Goal: Find specific fact: Find specific fact

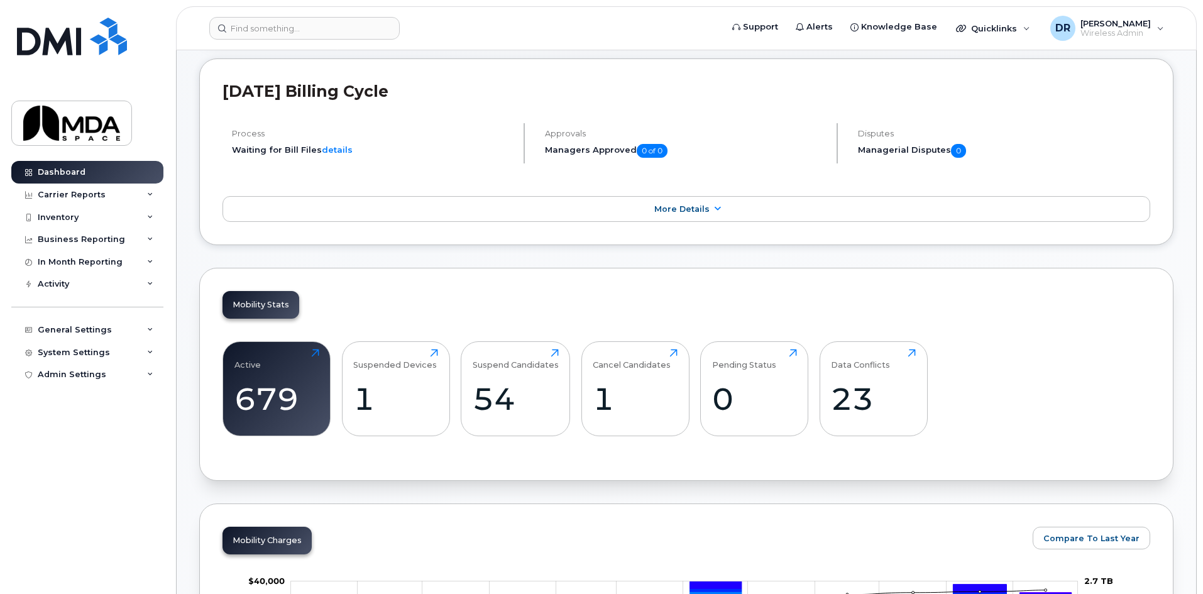
scroll to position [251, 0]
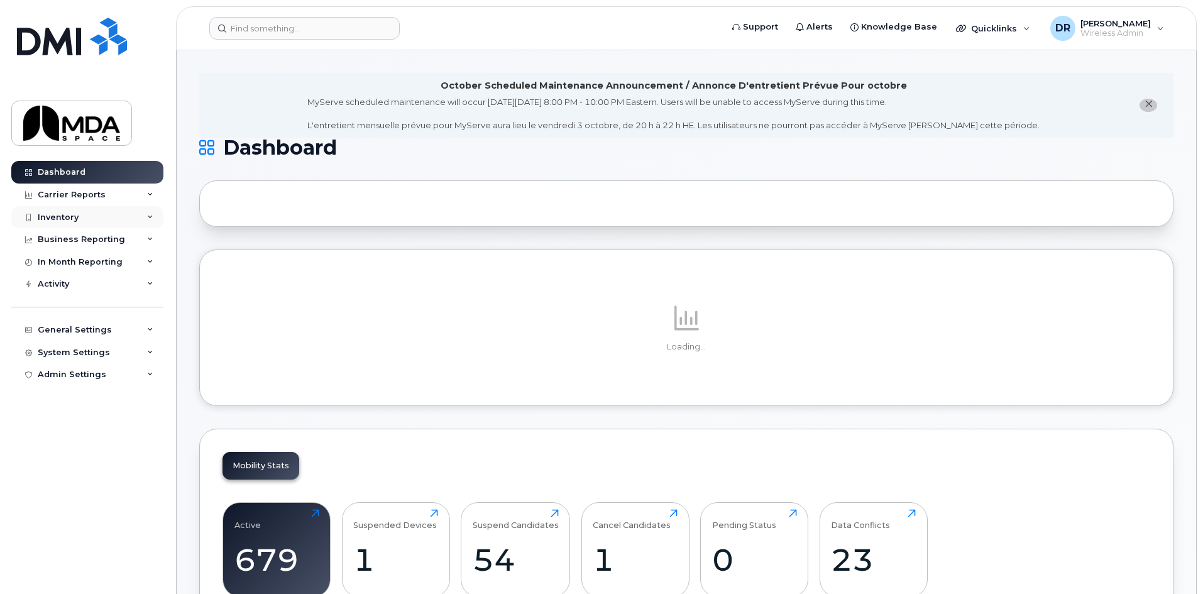
click at [58, 212] on div "Inventory" at bounding box center [58, 217] width 41 height 10
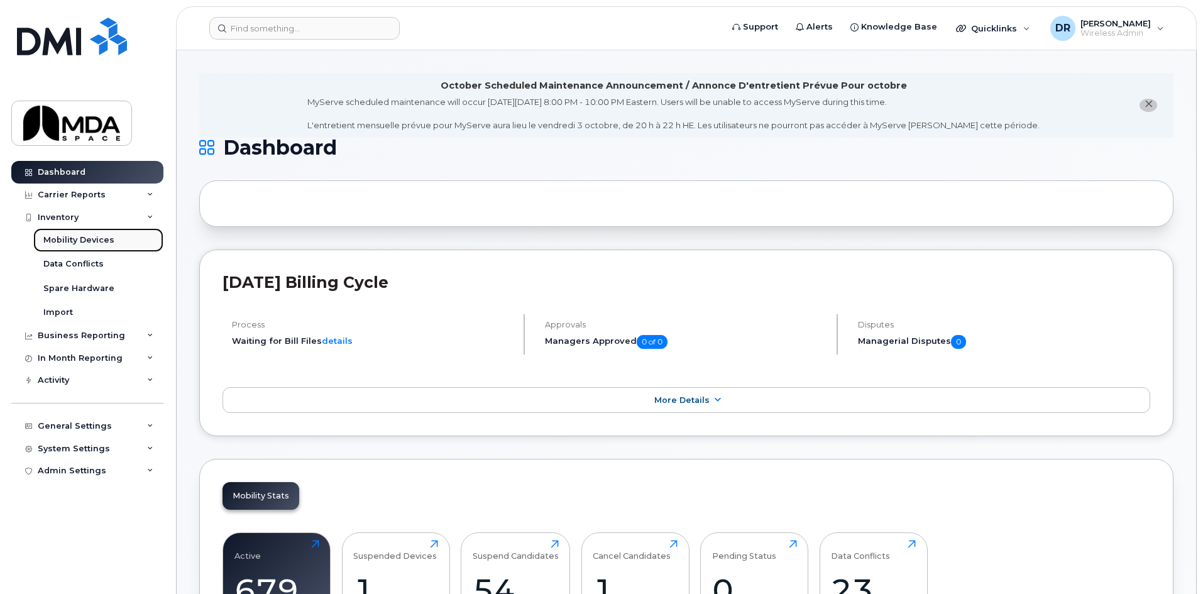
click at [75, 241] on div "Mobility Devices" at bounding box center [78, 239] width 71 height 11
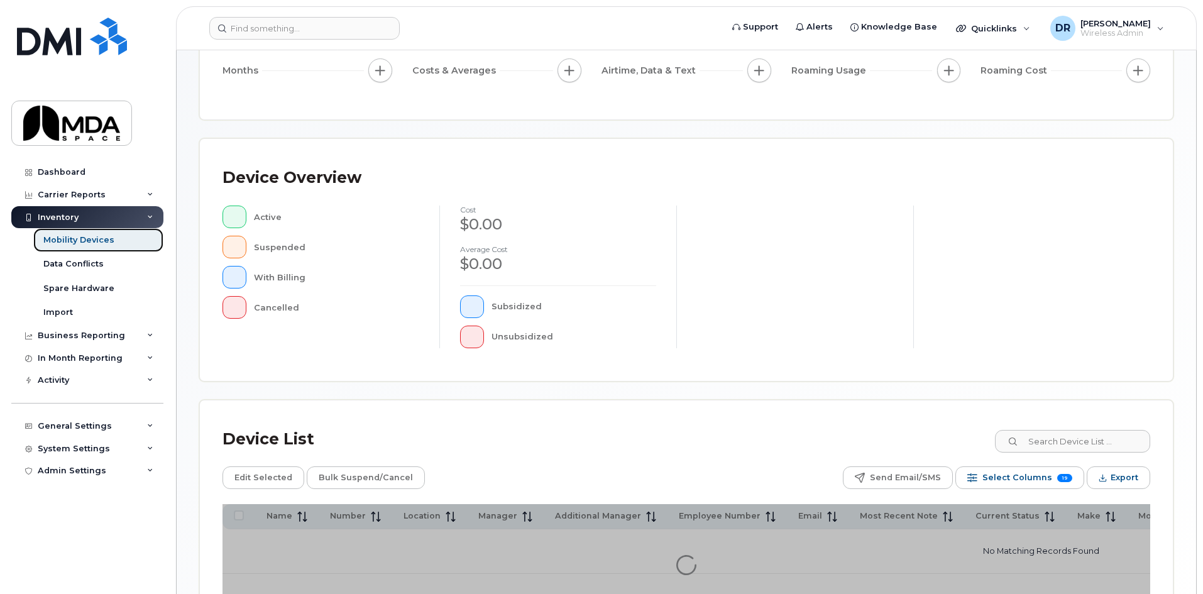
scroll to position [274, 0]
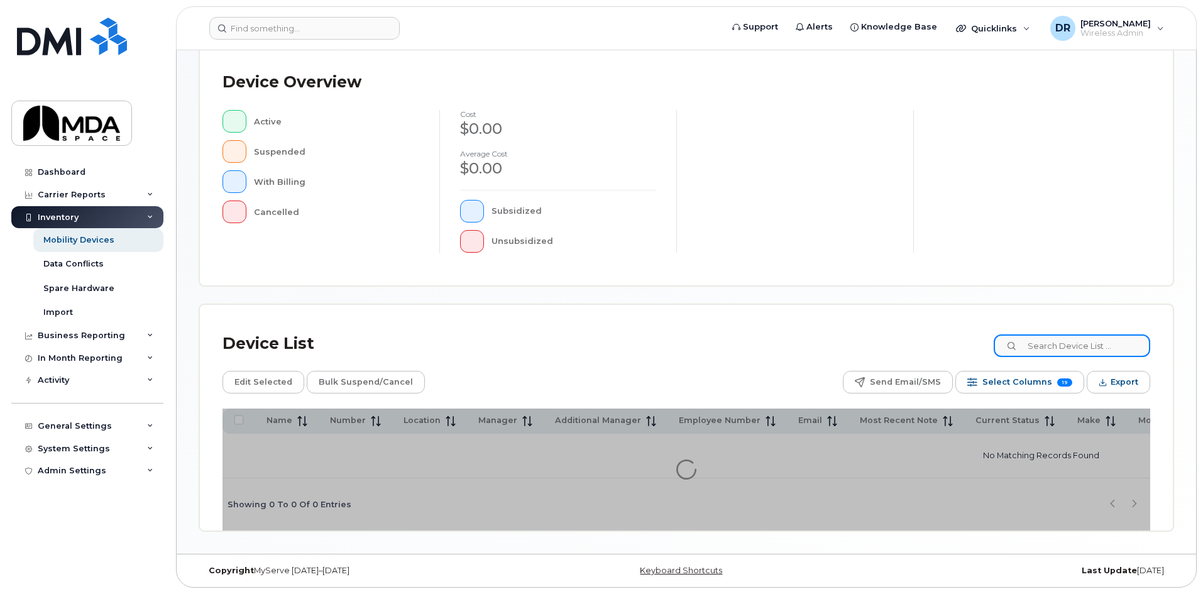
click at [1042, 345] on input at bounding box center [1071, 345] width 156 height 23
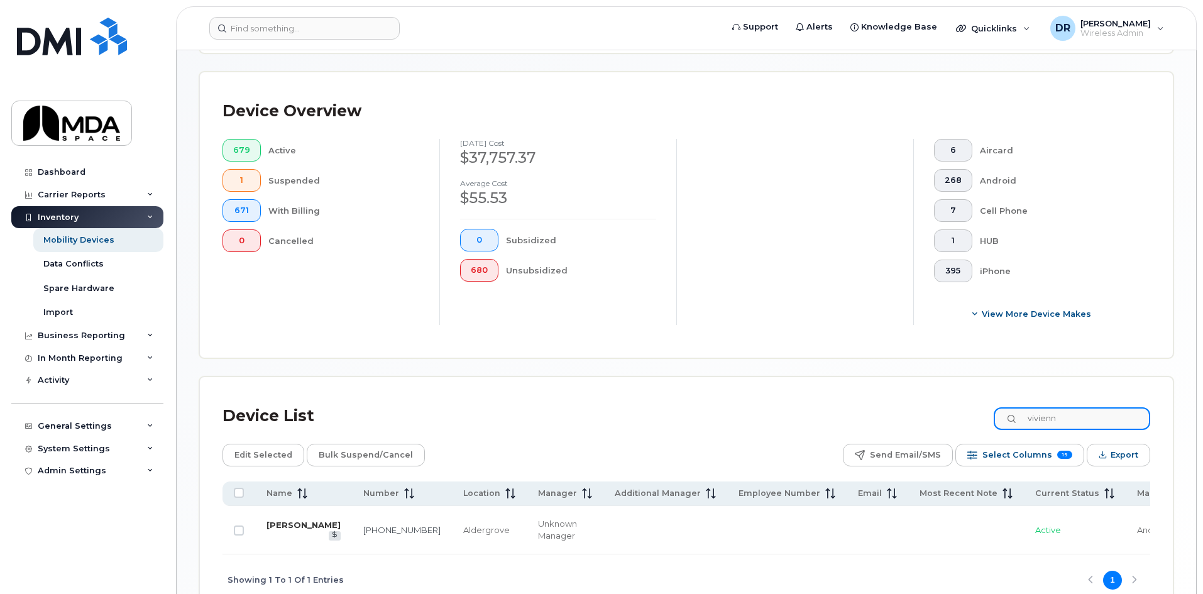
type input "vivienn"
click at [275, 520] on link "[PERSON_NAME]" at bounding box center [303, 525] width 74 height 10
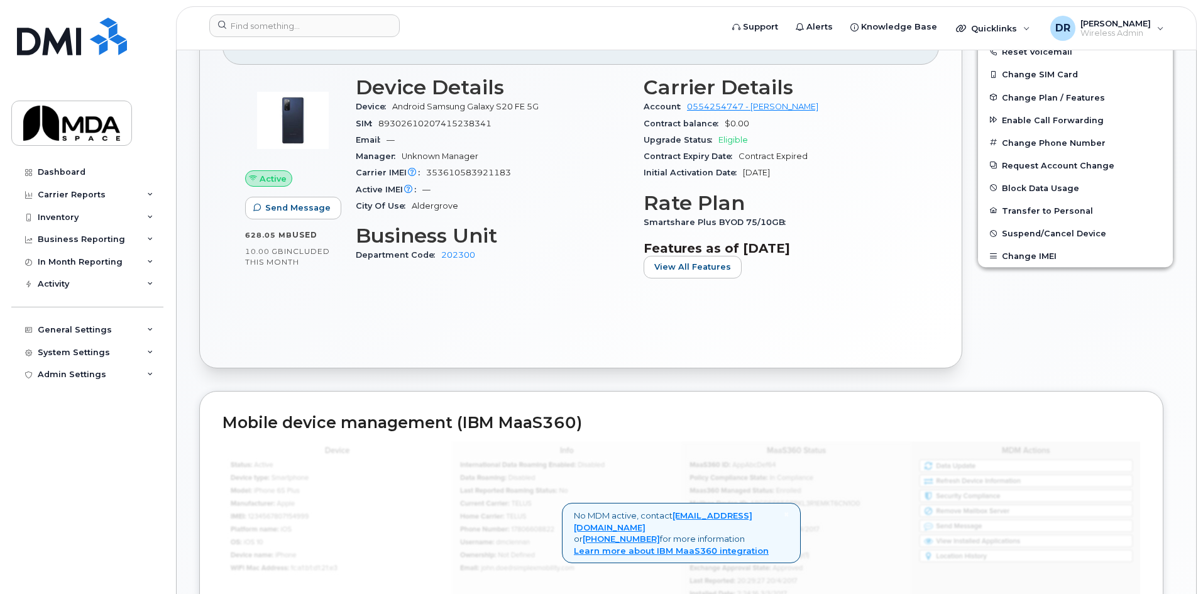
scroll to position [377, 0]
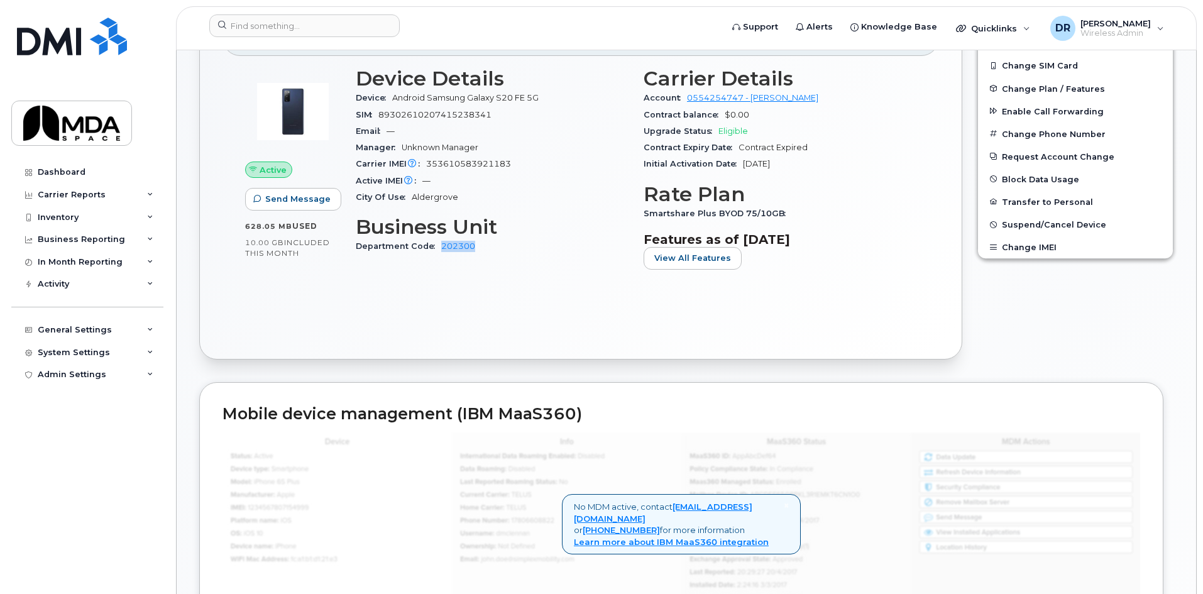
drag, startPoint x: 476, startPoint y: 249, endPoint x: 442, endPoint y: 253, distance: 34.7
click at [442, 253] on div "Department Code 202300" at bounding box center [492, 246] width 273 height 16
copy link "202300"
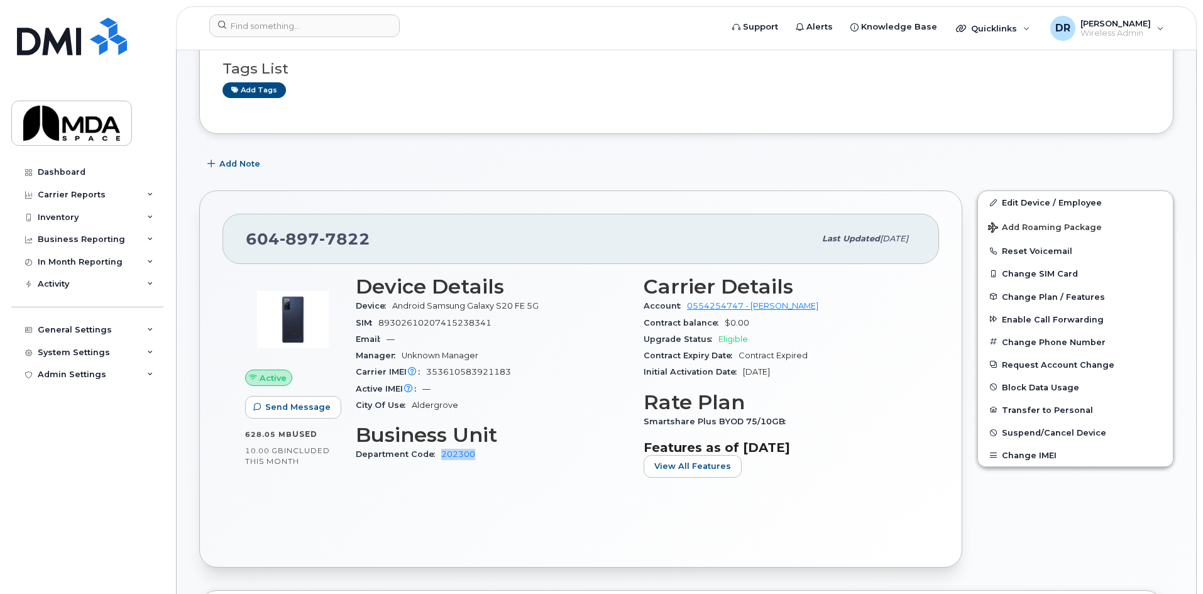
scroll to position [126, 0]
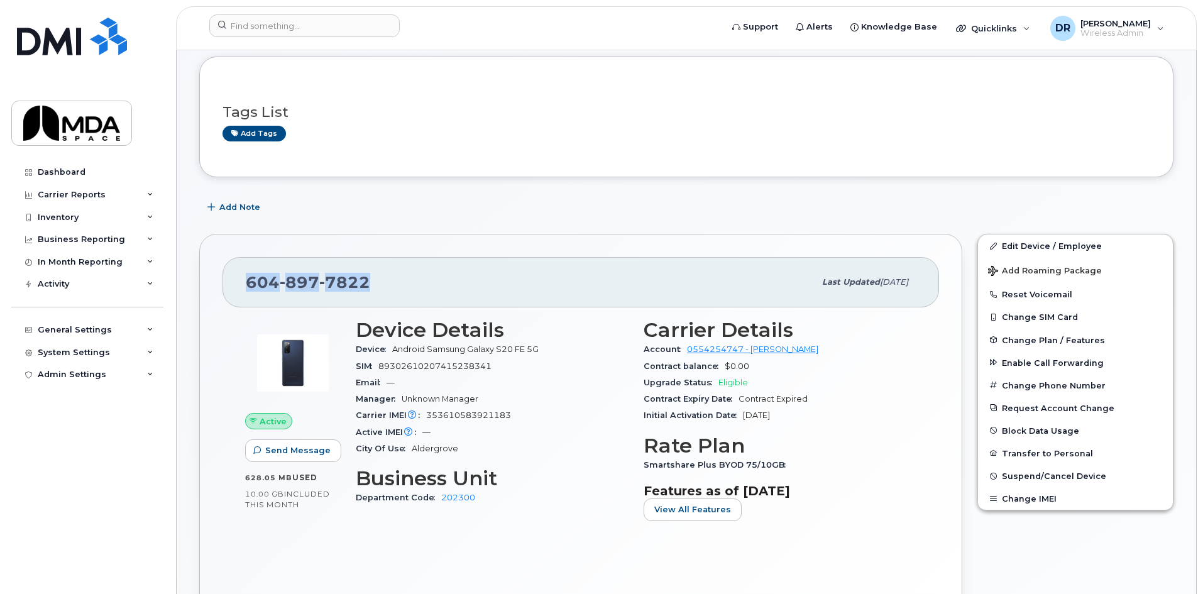
drag, startPoint x: 366, startPoint y: 283, endPoint x: 240, endPoint y: 283, distance: 125.7
click at [240, 283] on div "[PHONE_NUMBER] Last updated [DATE]" at bounding box center [580, 282] width 716 height 50
copy span "[PHONE_NUMBER]"
